Goal: Transaction & Acquisition: Purchase product/service

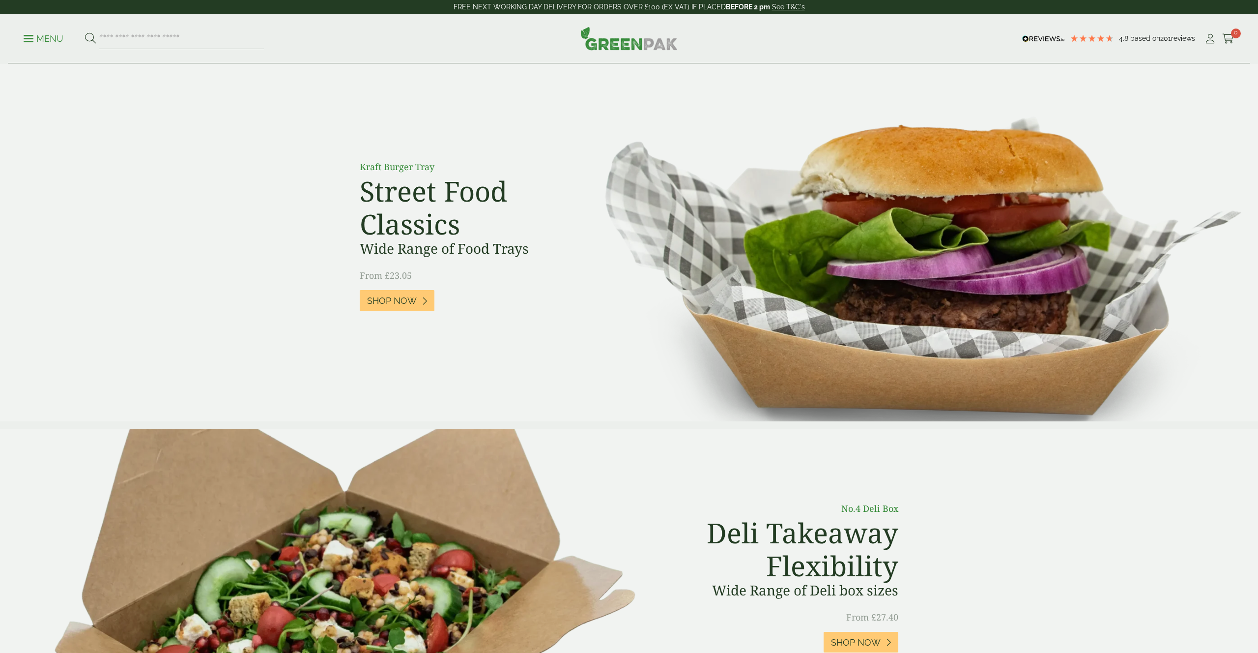
click at [21, 36] on div "Menu 4.8 Based on 201 reviews My Account" at bounding box center [629, 38] width 1243 height 49
click at [402, 295] on span "Shop Now" at bounding box center [392, 300] width 50 height 11
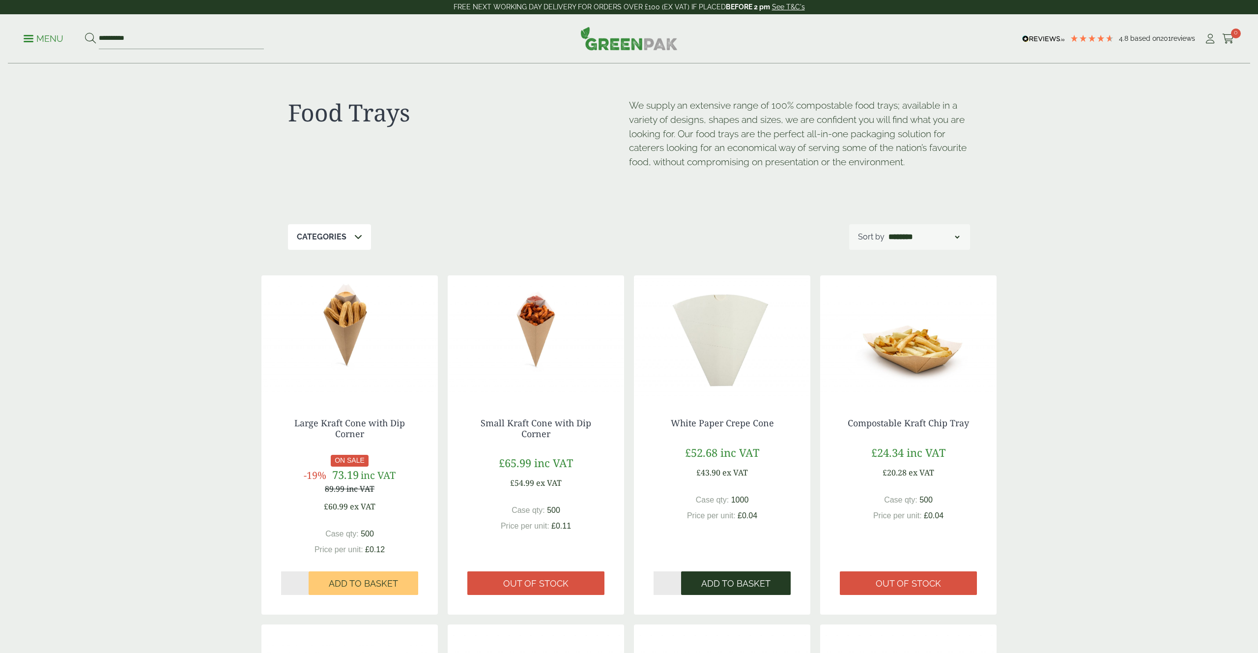
click at [731, 577] on button "Add to Basket" at bounding box center [736, 583] width 110 height 24
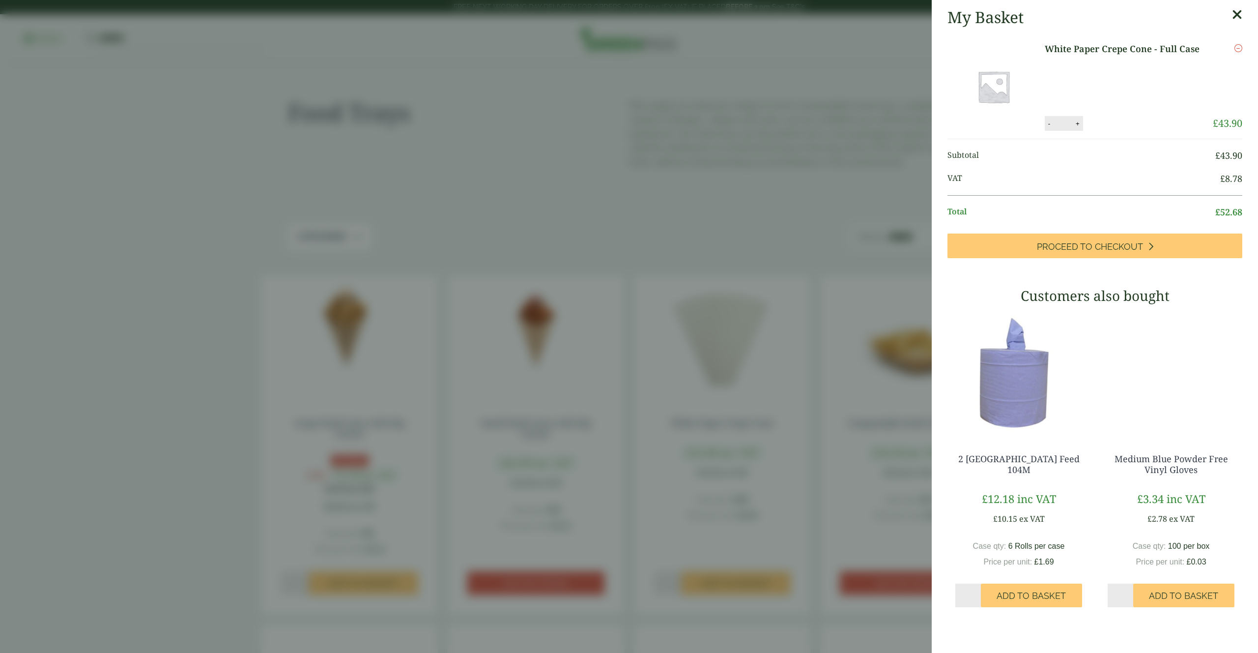
click at [599, 213] on aside "My Basket White Paper Crepe Cone - Full Case White Paper Crepe Cone - Full Case…" at bounding box center [629, 326] width 1258 height 653
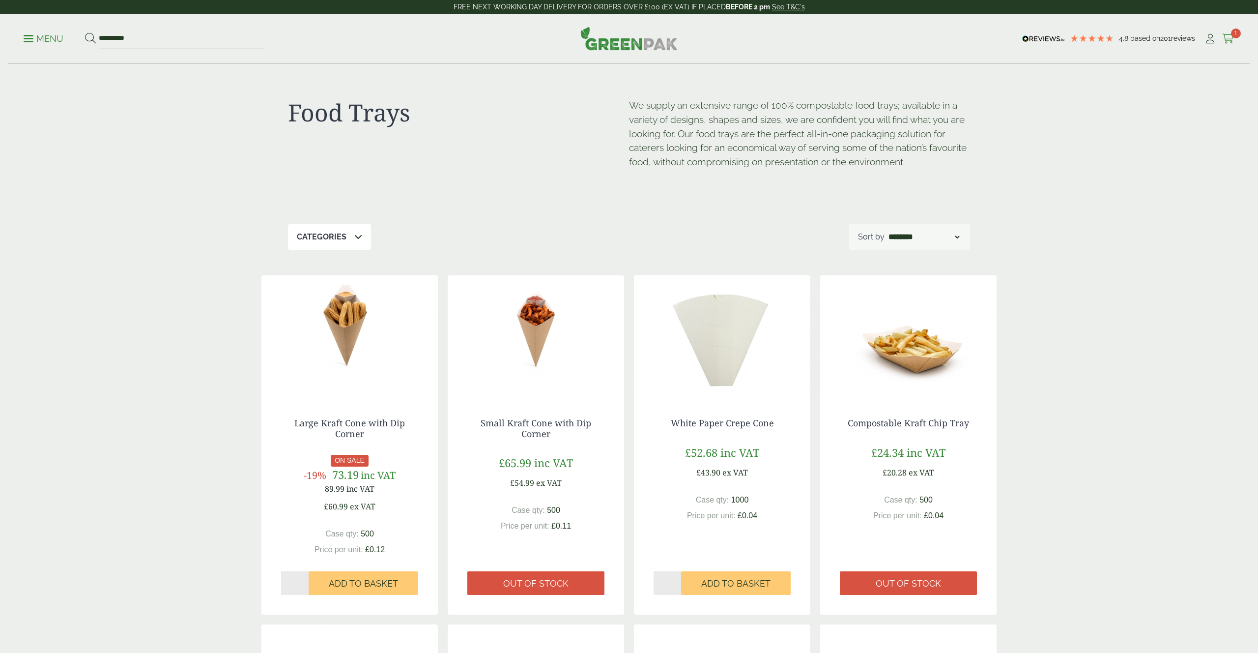
click at [1226, 41] on icon at bounding box center [1229, 39] width 12 height 10
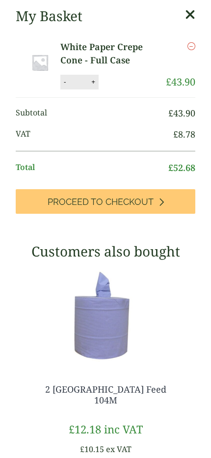
click at [191, 31] on link "Cart 1" at bounding box center [197, 38] width 12 height 15
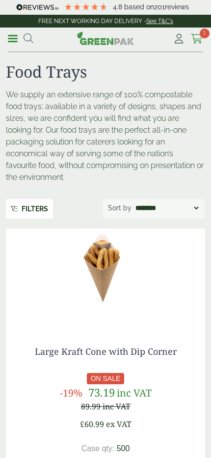
click at [198, 37] on icon at bounding box center [197, 39] width 12 height 10
